Goal: Task Accomplishment & Management: Use online tool/utility

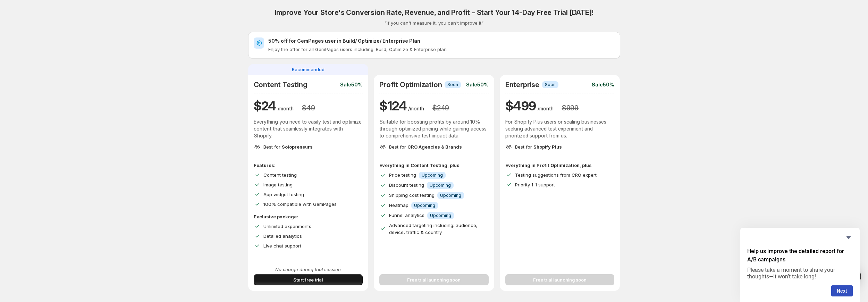
click at [334, 278] on button "Start free trial" at bounding box center [308, 279] width 109 height 11
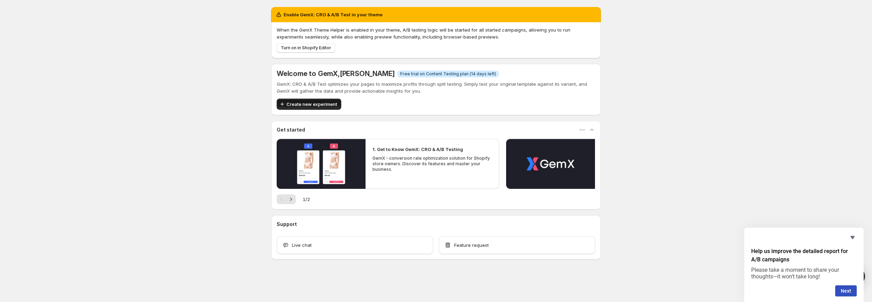
click at [318, 103] on span "Create new experiment" at bounding box center [311, 104] width 51 height 7
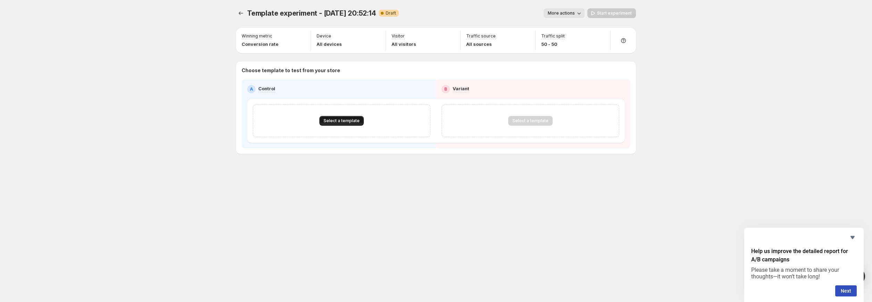
click at [343, 119] on span "Select a template" at bounding box center [341, 121] width 36 height 6
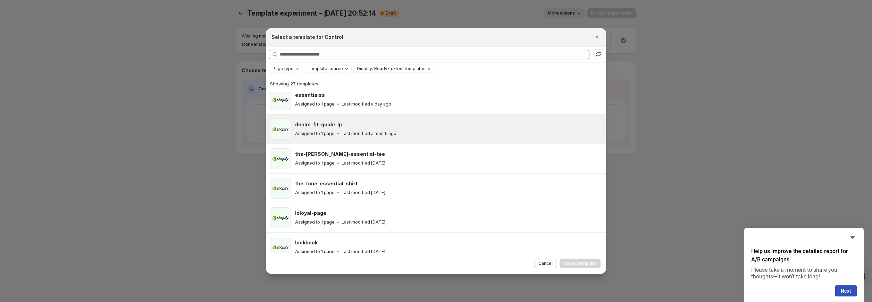
scroll to position [155, 0]
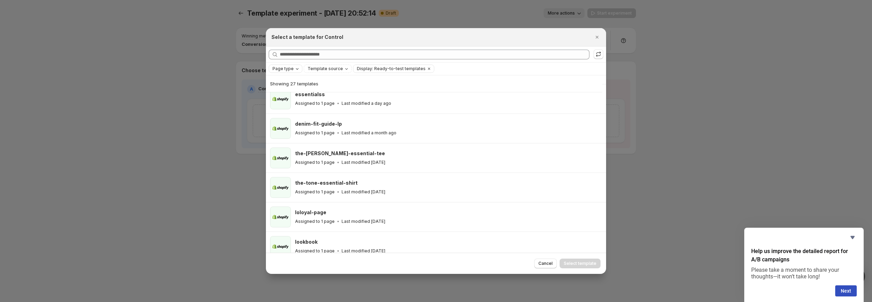
click at [297, 70] on icon "Page type" at bounding box center [297, 69] width 6 height 6
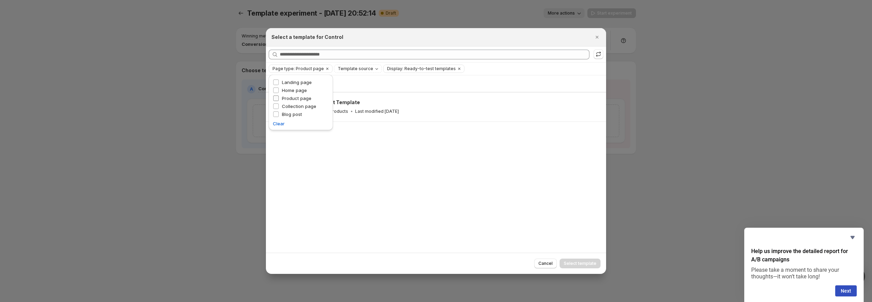
scroll to position [0, 0]
click at [360, 155] on div "Showing 1 template Default Product Template Assigned to 216 products Last modif…" at bounding box center [436, 163] width 340 height 177
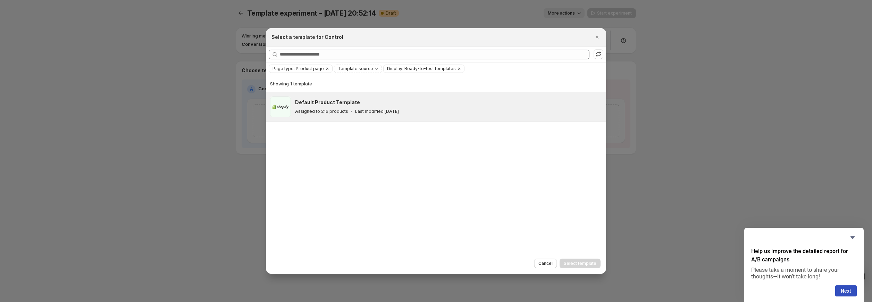
click at [321, 114] on div "Assigned to 216 products Last modified [DATE]" at bounding box center [447, 111] width 305 height 7
click at [575, 259] on button "Select template" at bounding box center [579, 263] width 41 height 10
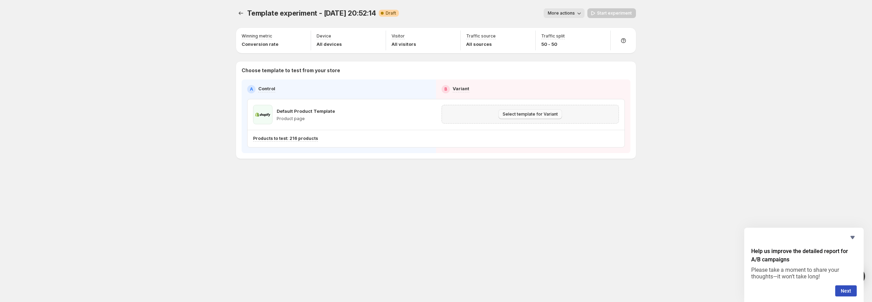
click at [511, 116] on span "Select template for Variant" at bounding box center [529, 114] width 55 height 6
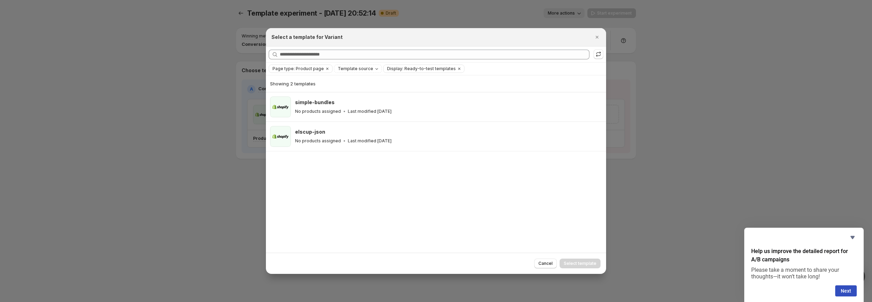
click at [229, 155] on div at bounding box center [436, 151] width 872 height 302
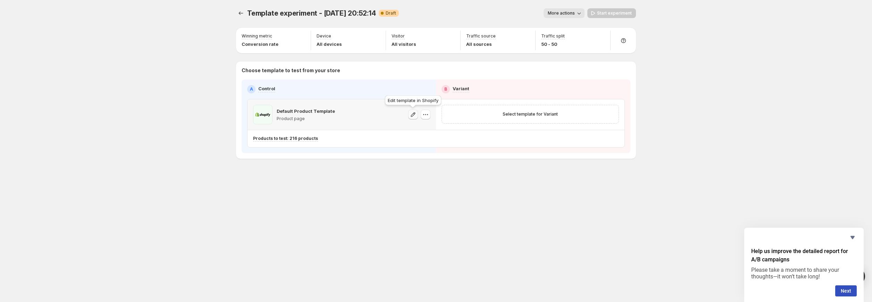
click at [411, 116] on icon "button" at bounding box center [412, 114] width 7 height 7
click at [424, 113] on icon "button" at bounding box center [425, 114] width 7 height 7
click at [519, 112] on span "Select template for Variant" at bounding box center [529, 114] width 55 height 6
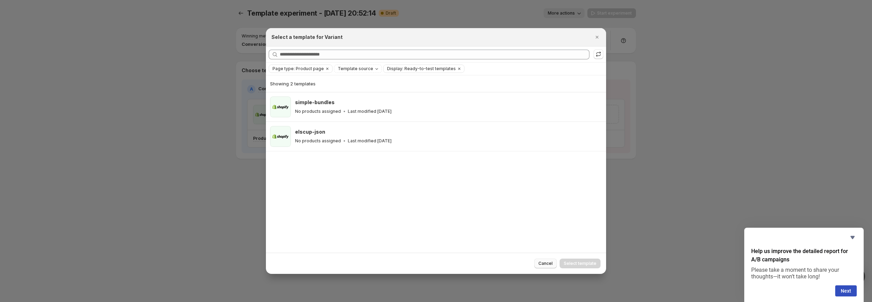
click at [545, 262] on span "Cancel" at bounding box center [545, 264] width 14 height 6
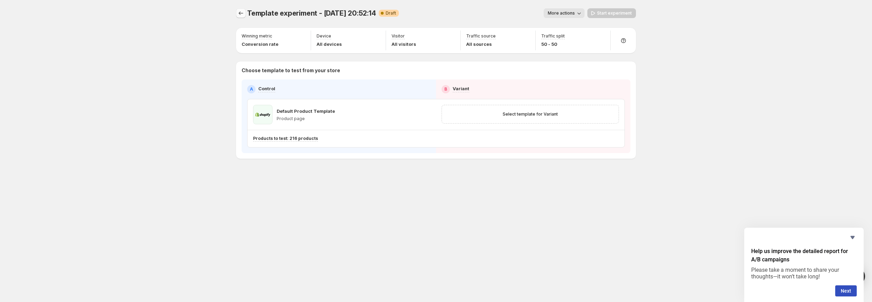
click at [241, 11] on icon "Experiments" at bounding box center [240, 13] width 7 height 7
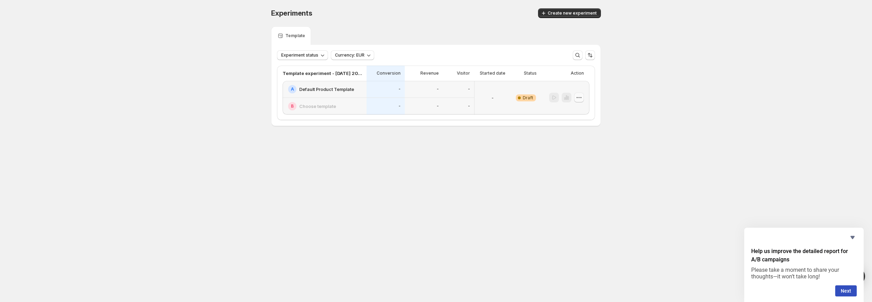
click at [580, 99] on icon "button" at bounding box center [578, 97] width 7 height 7
click at [579, 146] on span "Delete" at bounding box center [573, 147] width 14 height 6
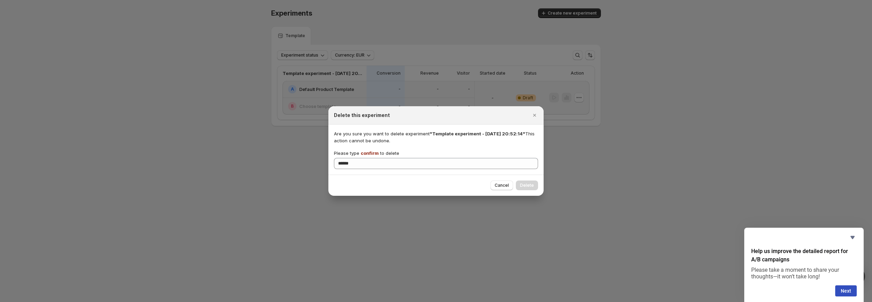
click at [517, 178] on div "Cancel Delete" at bounding box center [435, 185] width 215 height 21
click at [430, 177] on div "Cancel Delete" at bounding box center [435, 185] width 215 height 21
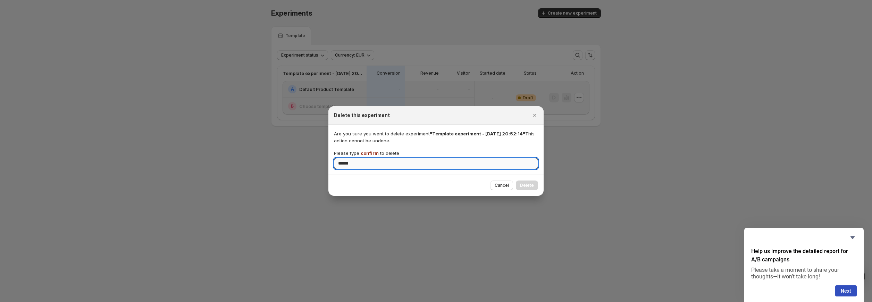
click at [430, 165] on input "******" at bounding box center [436, 163] width 204 height 11
click at [527, 183] on div "Cancel Delete" at bounding box center [514, 185] width 48 height 10
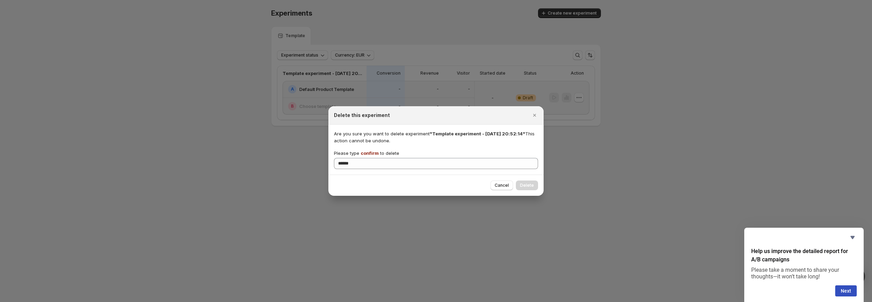
click at [527, 183] on div "Cancel Delete" at bounding box center [514, 185] width 48 height 10
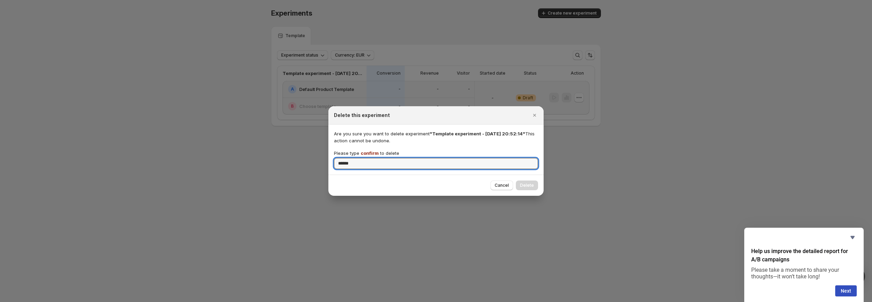
drag, startPoint x: 437, startPoint y: 166, endPoint x: 323, endPoint y: 157, distance: 114.2
click at [323, 163] on div "Delete this experiment Are you sure you want to delete experiment "Template exp…" at bounding box center [436, 163] width 872 height 0
type input "*******"
click at [520, 185] on button "Delete" at bounding box center [527, 185] width 22 height 10
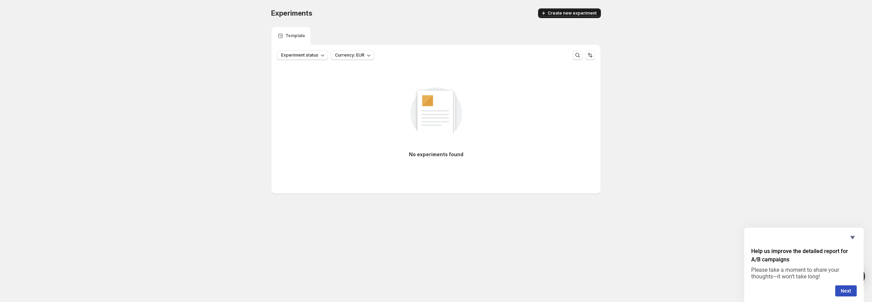
click at [593, 9] on button "Create new experiment" at bounding box center [569, 13] width 63 height 10
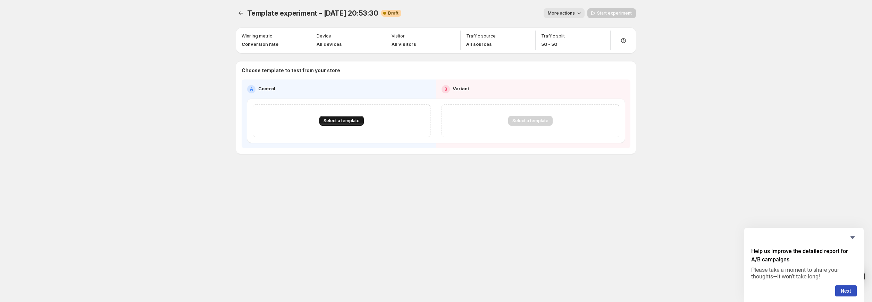
click at [355, 119] on span "Select a template" at bounding box center [341, 121] width 36 height 6
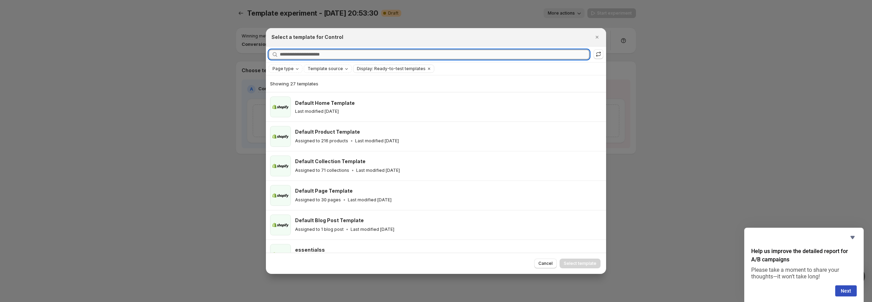
click at [335, 50] on input "Searching all templates" at bounding box center [434, 55] width 309 height 10
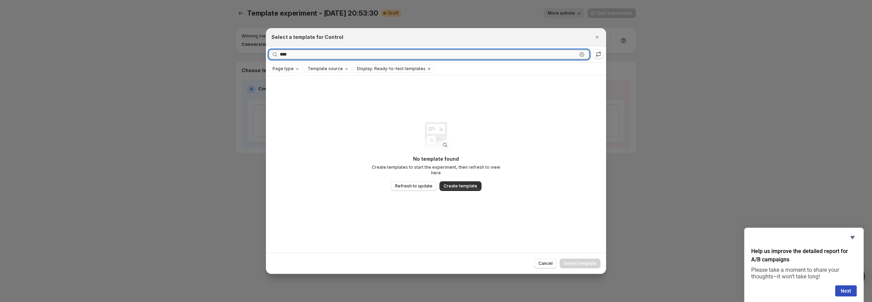
type input "*****"
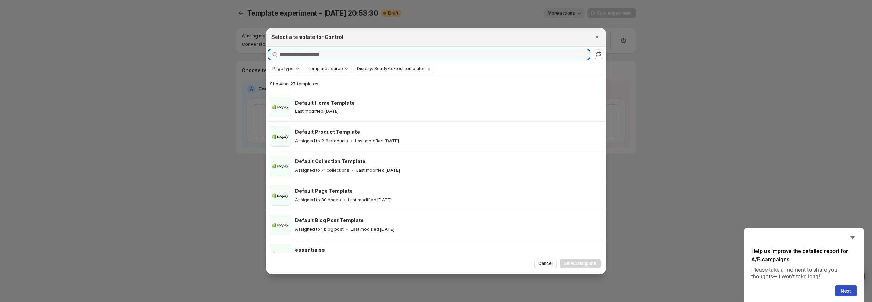
click at [426, 69] on icon "Clear" at bounding box center [429, 69] width 6 height 6
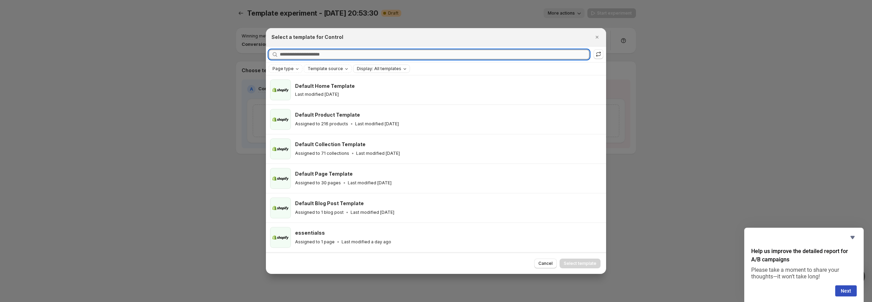
click at [385, 54] on input "Searching all templates" at bounding box center [434, 55] width 309 height 10
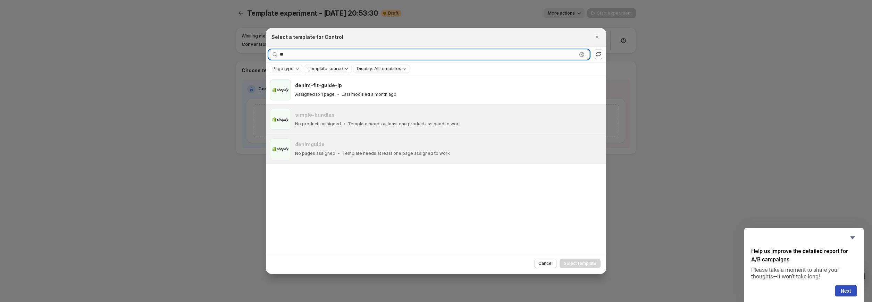
type input "*"
type input "*******"
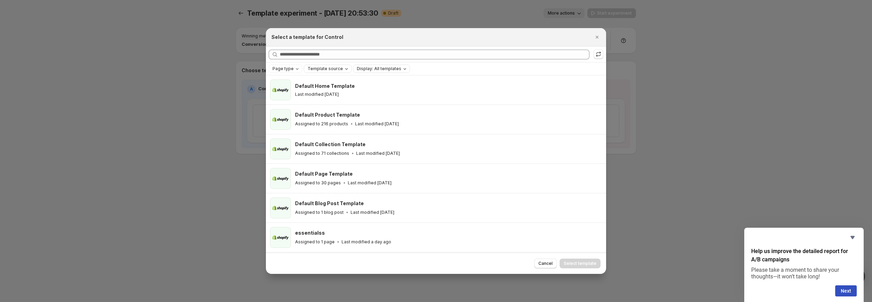
click at [343, 73] on div "Template source" at bounding box center [328, 69] width 48 height 8
click at [345, 69] on icon "Template source" at bounding box center [346, 68] width 3 height 1
click at [451, 68] on div "Page type Template source: Shopify Display: All templates Clear all" at bounding box center [436, 69] width 334 height 8
click at [362, 68] on icon "Clear" at bounding box center [365, 69] width 6 height 6
click at [598, 38] on icon "Close" at bounding box center [596, 37] width 7 height 7
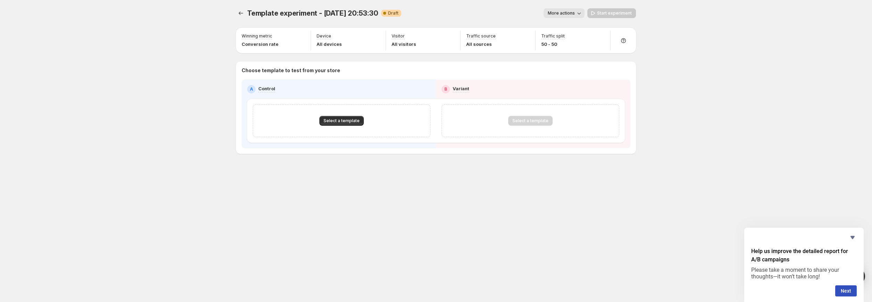
click at [579, 12] on icon "button" at bounding box center [578, 13] width 7 height 7
click at [691, 118] on div "Template experiment - [DATE] 20:53:30. This page is ready Template experiment -…" at bounding box center [436, 151] width 872 height 302
click at [250, 35] on p "Winning metric" at bounding box center [256, 36] width 31 height 6
click at [301, 34] on icon "button" at bounding box center [301, 36] width 7 height 7
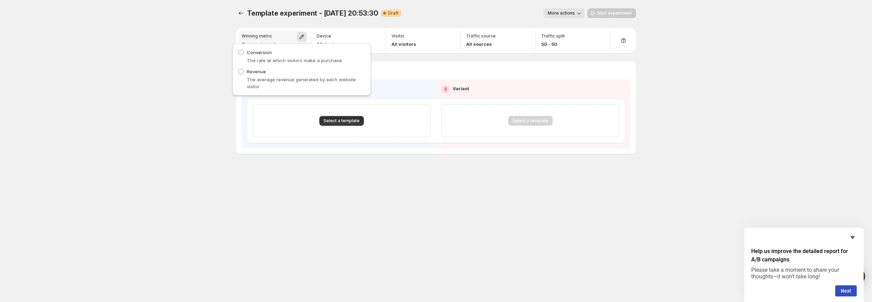
click at [301, 34] on icon "button" at bounding box center [301, 36] width 7 height 7
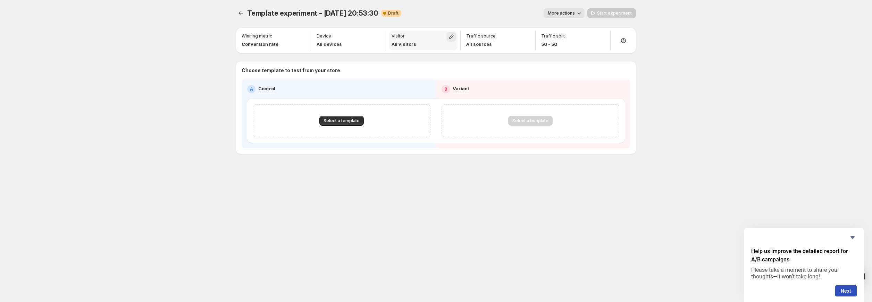
click at [448, 36] on button "button" at bounding box center [451, 37] width 10 height 10
click at [448, 36] on icon "button" at bounding box center [451, 36] width 7 height 7
click at [515, 125] on div "Select a template" at bounding box center [530, 121] width 44 height 10
click at [339, 120] on span "Select a template" at bounding box center [341, 121] width 36 height 6
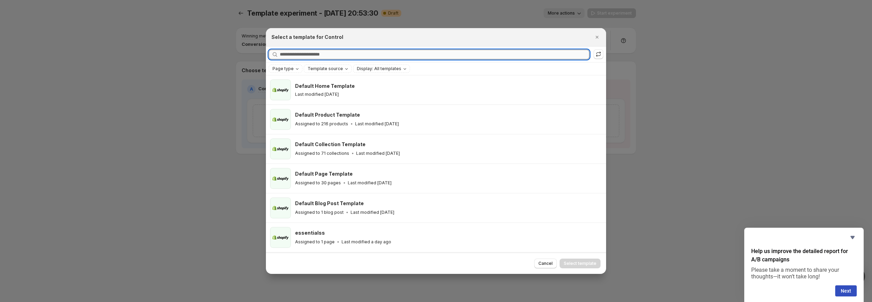
click at [348, 54] on input "Searching all templates" at bounding box center [434, 55] width 309 height 10
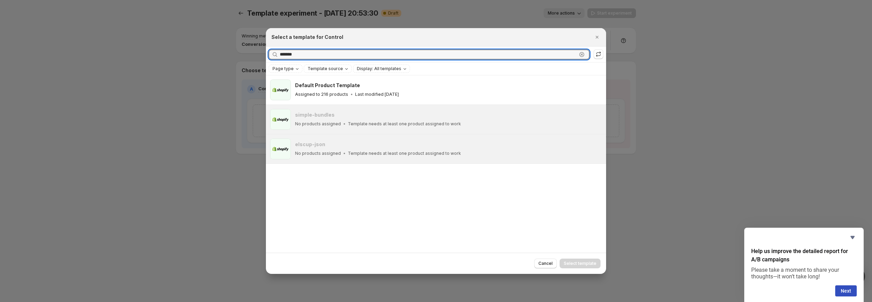
drag, startPoint x: 322, startPoint y: 54, endPoint x: 255, endPoint y: 54, distance: 67.0
click at [257, 301] on div "Select a template for Control Searching all templates ******* Clear Page type T…" at bounding box center [436, 302] width 872 height 0
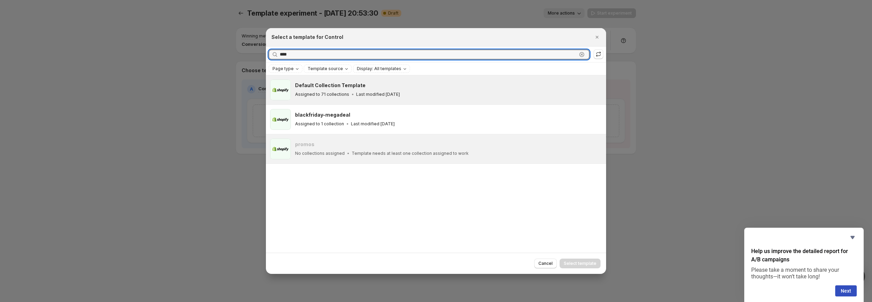
type input "****"
click at [316, 88] on h3 "Default Collection Template" at bounding box center [330, 85] width 70 height 7
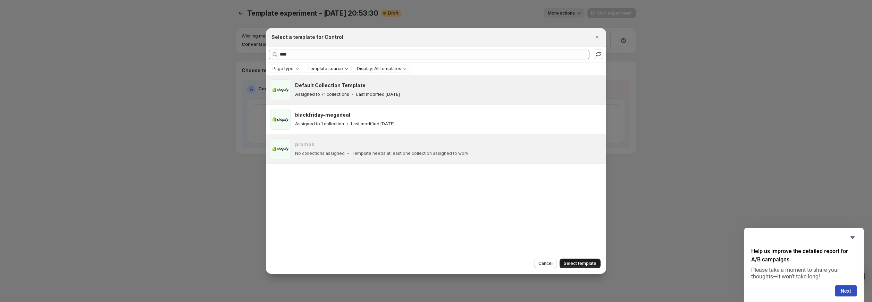
click at [583, 264] on span "Select template" at bounding box center [579, 264] width 33 height 6
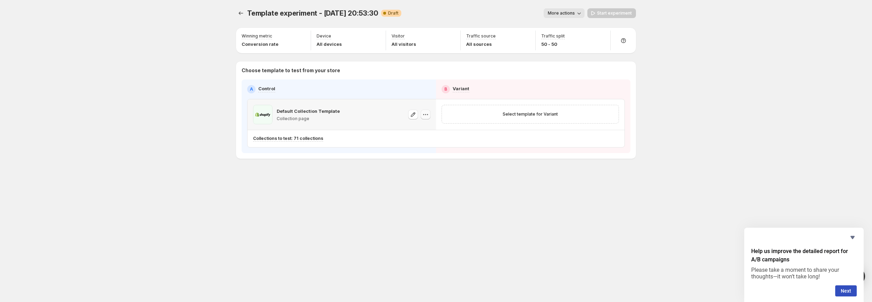
click at [427, 115] on icon "button" at bounding box center [425, 114] width 7 height 7
click at [464, 208] on div "Template experiment - [DATE] 20:53:30. This page is ready Template experiment -…" at bounding box center [436, 151] width 416 height 302
click at [512, 118] on button "Select template for Variant" at bounding box center [529, 114] width 63 height 10
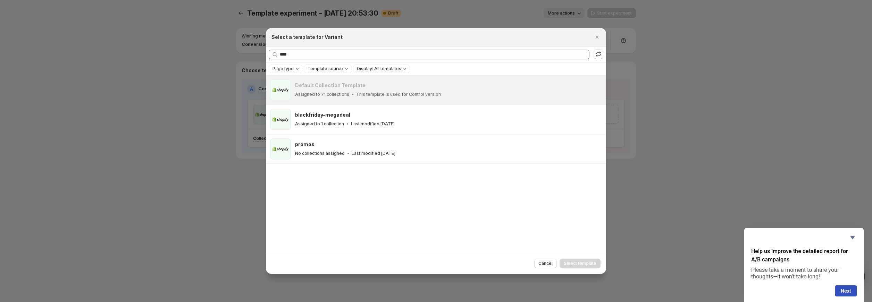
click at [332, 88] on h3 "Default Collection Template" at bounding box center [330, 85] width 70 height 7
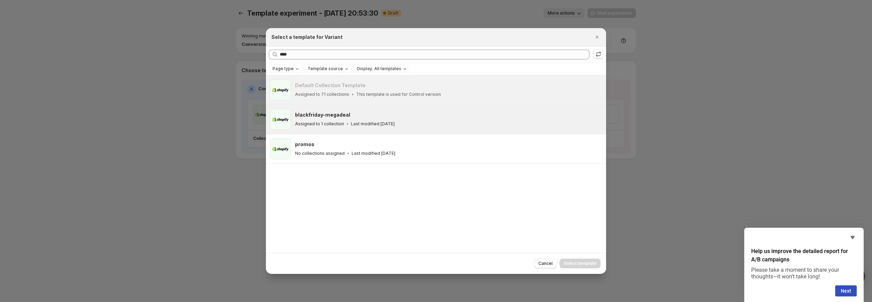
click at [325, 118] on div "blackfriday-megadeal Assigned to 1 collection Last modified [DATE]" at bounding box center [447, 119] width 305 height 16
click at [570, 264] on span "Select template" at bounding box center [579, 264] width 33 height 6
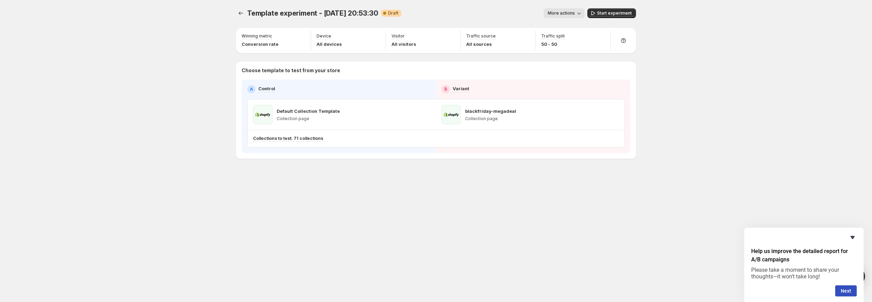
click at [856, 238] on icon "Hide survey" at bounding box center [852, 237] width 8 height 8
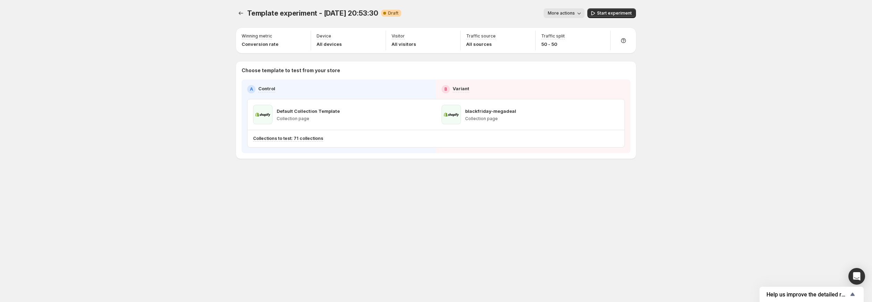
click at [573, 12] on span "More actions" at bounding box center [560, 13] width 27 height 6
click at [470, 8] on div "More actions" at bounding box center [496, 13] width 178 height 10
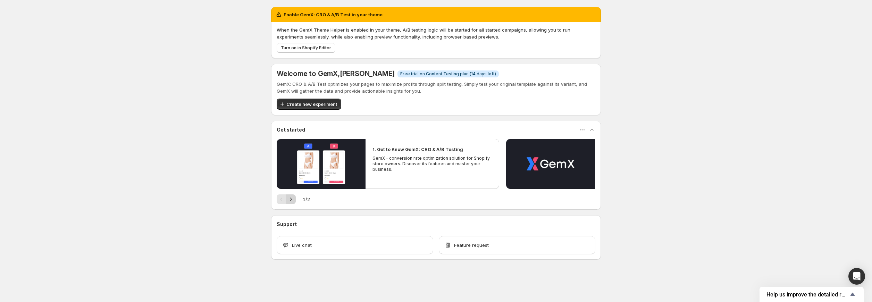
click at [291, 199] on icon "Next" at bounding box center [290, 199] width 7 height 7
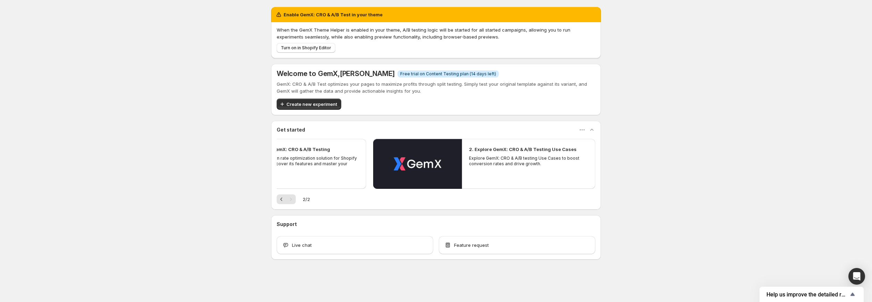
click at [466, 159] on div "2. Explore GemX: CRO & A/B Testing Use Cases Explore GemX: CRO & A/B testing Us…" at bounding box center [528, 156] width 133 height 35
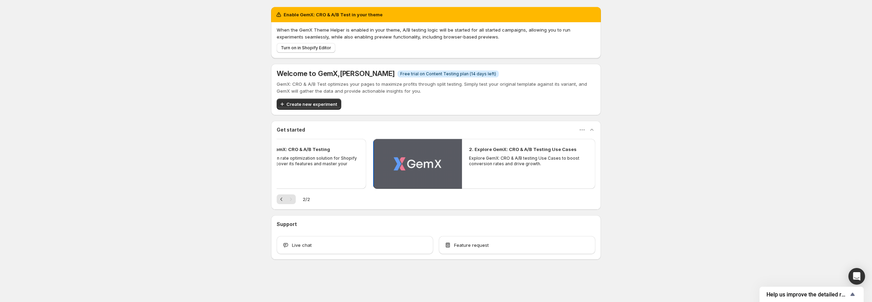
click at [445, 155] on button "Play video" at bounding box center [417, 164] width 89 height 50
